Goal: Task Accomplishment & Management: Complete application form

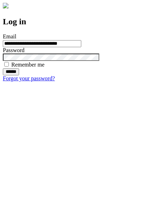
type input "**********"
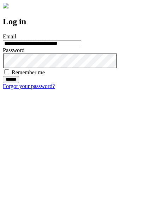
click at [19, 83] on input "******" at bounding box center [11, 79] width 16 height 7
